Goal: Task Accomplishment & Management: Manage account settings

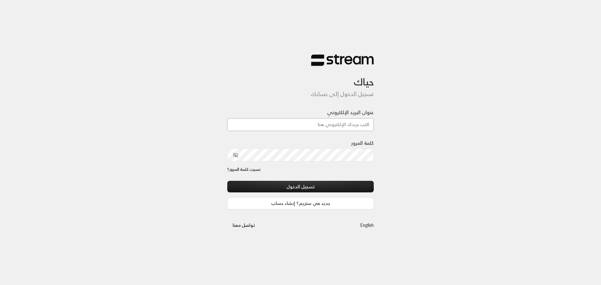
type input "[PERSON_NAME][EMAIL_ADDRESS][PERSON_NAME][DOMAIN_NAME]"
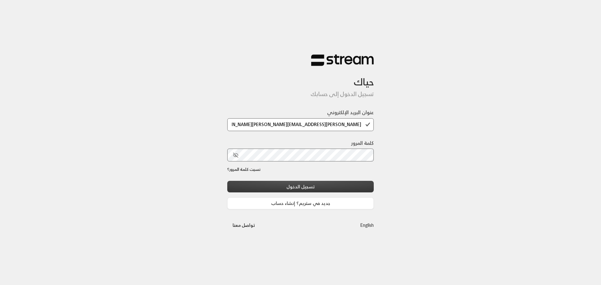
drag, startPoint x: 315, startPoint y: 188, endPoint x: 315, endPoint y: 182, distance: 6.3
click at [315, 188] on button "تسجيل الدخول" at bounding box center [300, 187] width 147 height 12
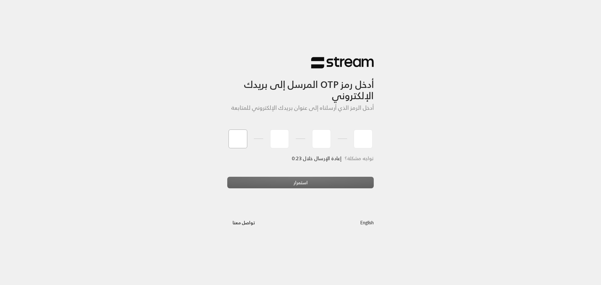
type input "0"
type input "9"
type input "8"
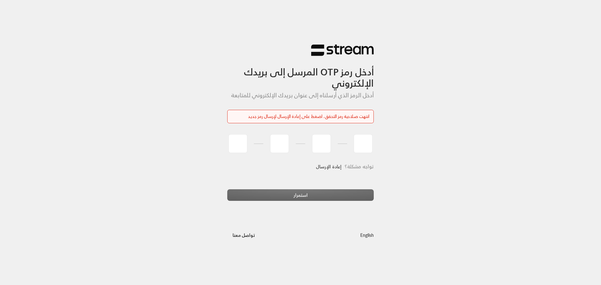
click at [326, 167] on link "إعادة الإرسال" at bounding box center [329, 166] width 26 height 13
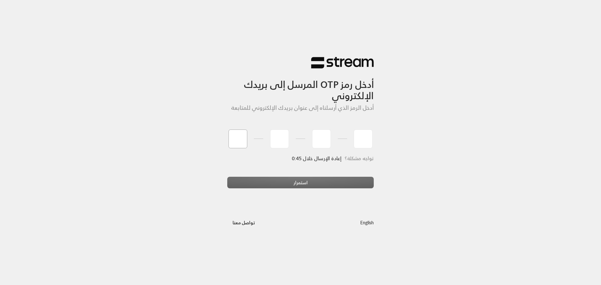
type input "8"
type input "2"
type input "9"
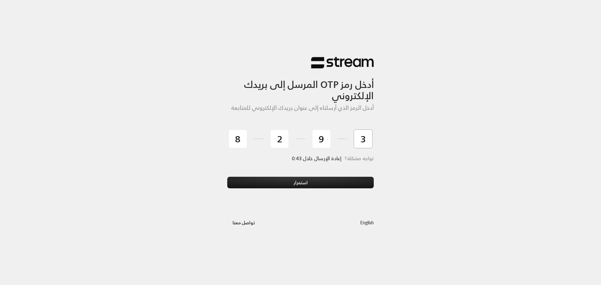
type input "3"
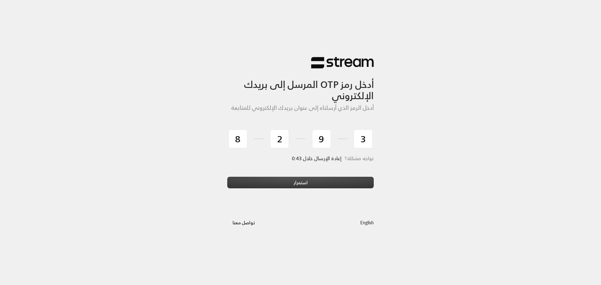
click at [325, 187] on button "استمرار" at bounding box center [300, 183] width 147 height 12
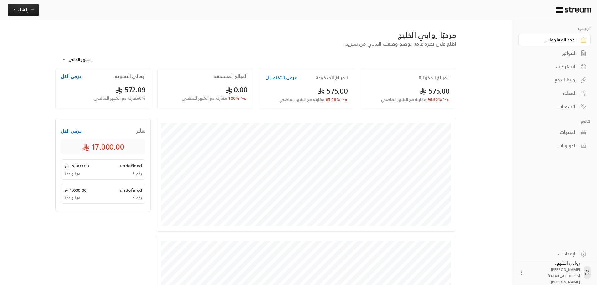
click at [569, 256] on div "الإعدادات" at bounding box center [551, 254] width 50 height 6
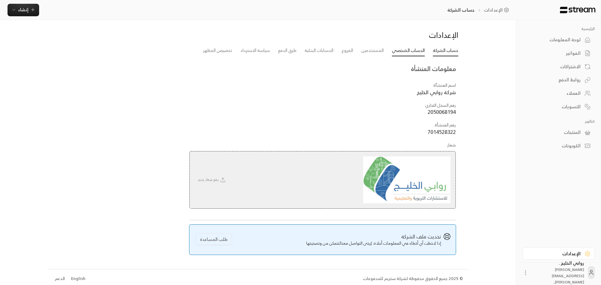
click at [412, 50] on link "الحساب الشخصي" at bounding box center [408, 50] width 33 height 11
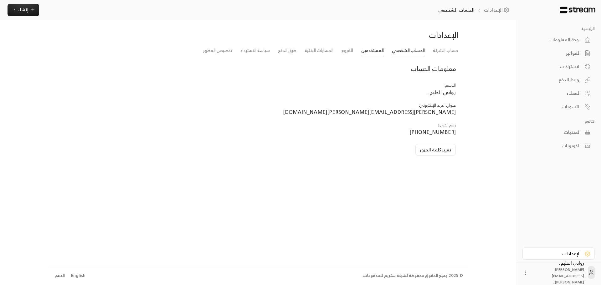
click at [366, 53] on link "المستخدمين" at bounding box center [373, 50] width 23 height 11
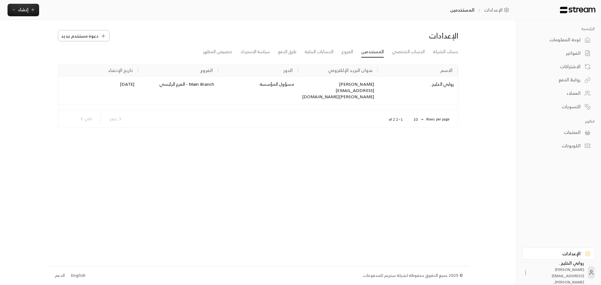
click at [85, 36] on span "دعوة مستخدم جديد" at bounding box center [79, 36] width 37 height 7
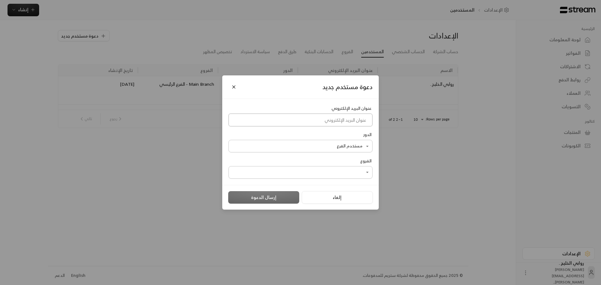
click at [312, 120] on input at bounding box center [301, 120] width 144 height 13
click at [231, 90] on button "Close" at bounding box center [234, 87] width 11 height 11
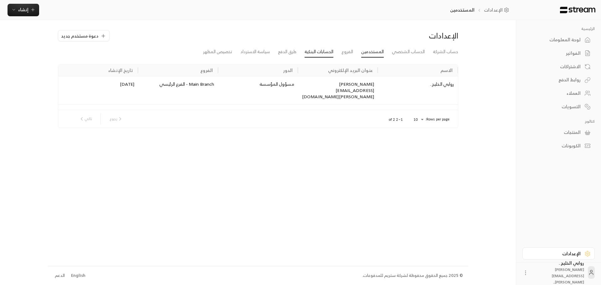
click at [327, 54] on link "الحسابات البنكية" at bounding box center [319, 51] width 29 height 11
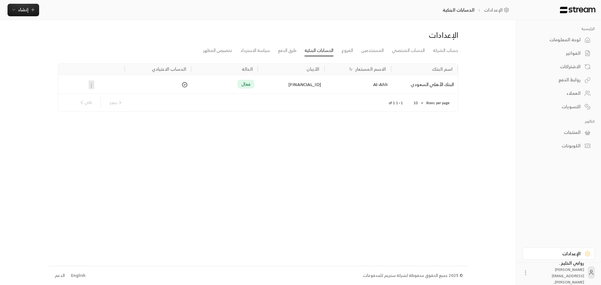
click at [91, 86] on div at bounding box center [91, 84] width 59 height 18
click at [561, 41] on div "لوحة المعلومات" at bounding box center [556, 40] width 50 height 6
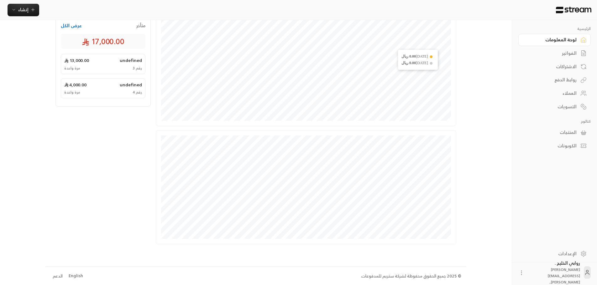
scroll to position [106, 0]
